Goal: Task Accomplishment & Management: Manage account settings

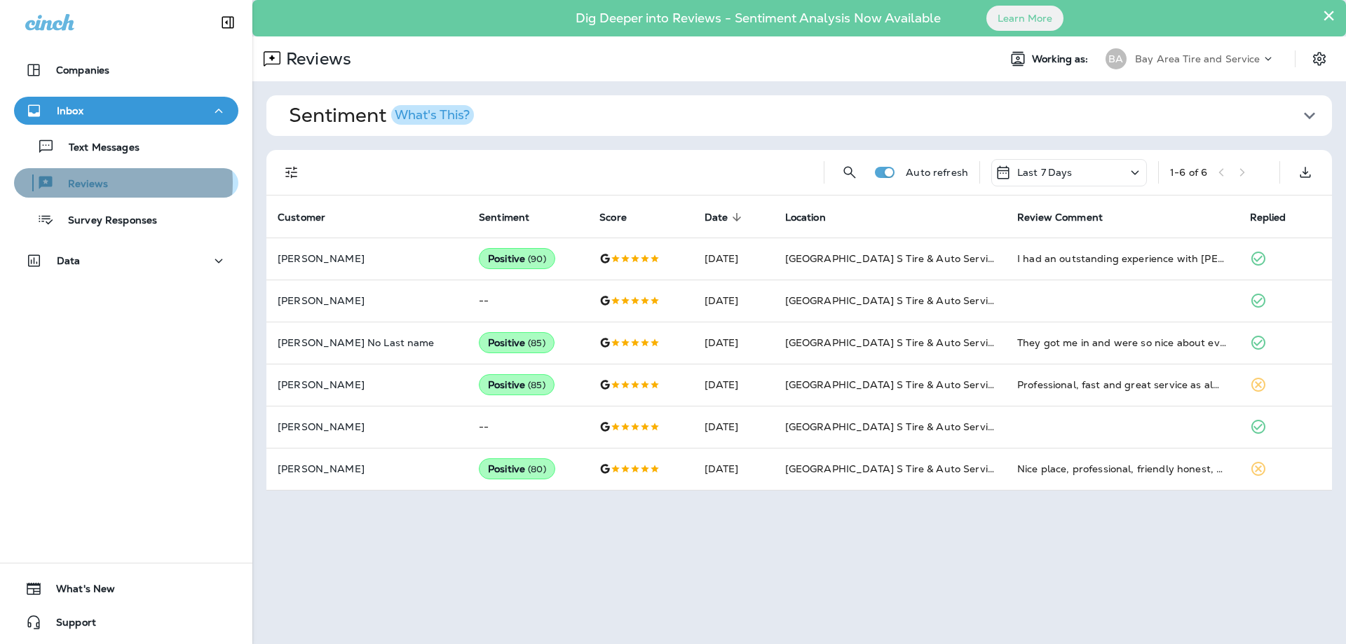
click at [92, 183] on p "Reviews" at bounding box center [81, 184] width 54 height 13
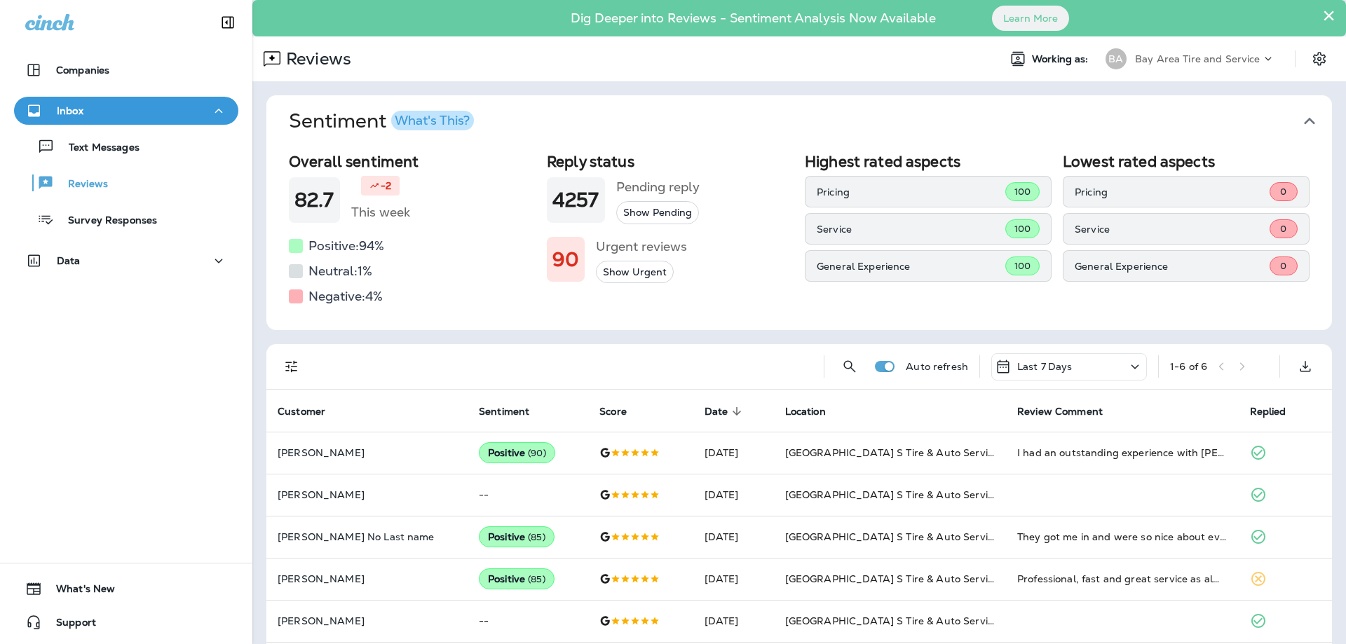
click at [1298, 124] on icon "button" at bounding box center [1309, 121] width 22 height 22
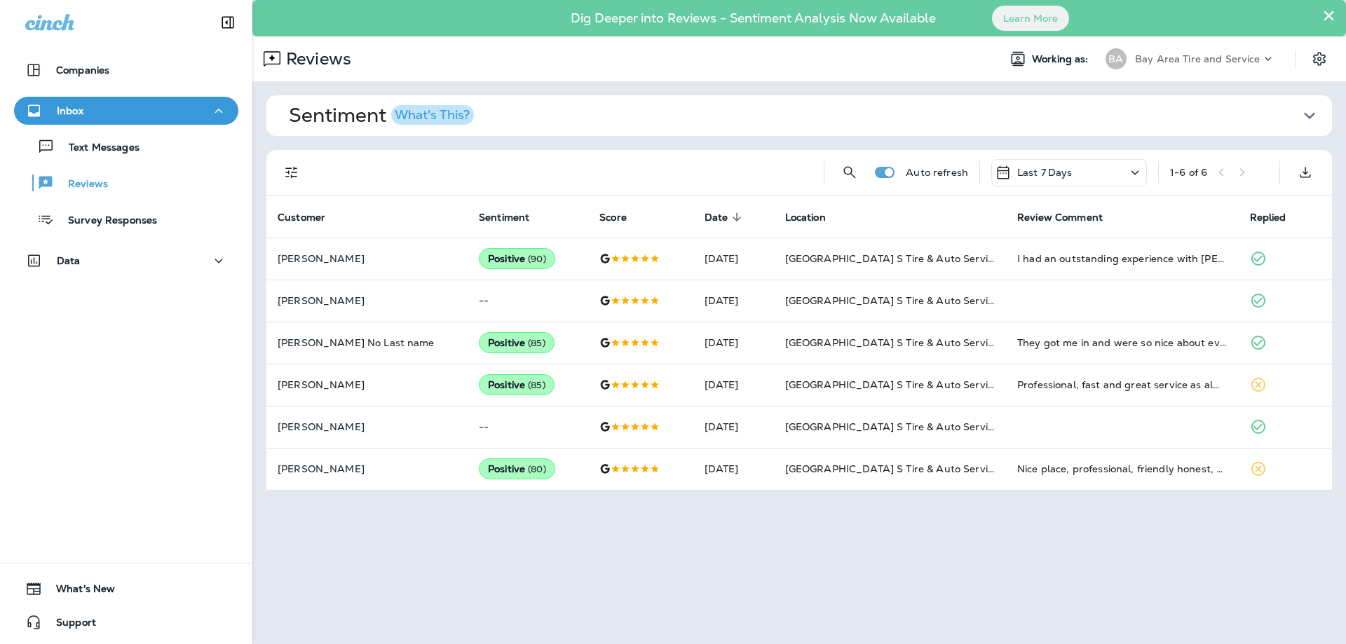
click at [88, 109] on div "Inbox" at bounding box center [126, 111] width 202 height 18
